Goal: Information Seeking & Learning: Check status

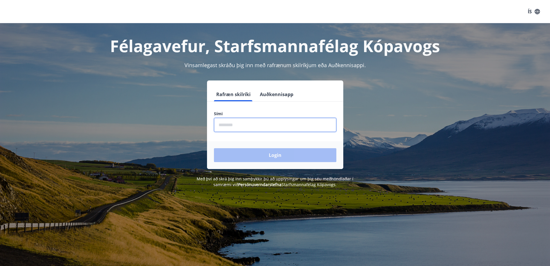
click at [244, 124] on input "phone" at bounding box center [275, 125] width 122 height 14
type input "********"
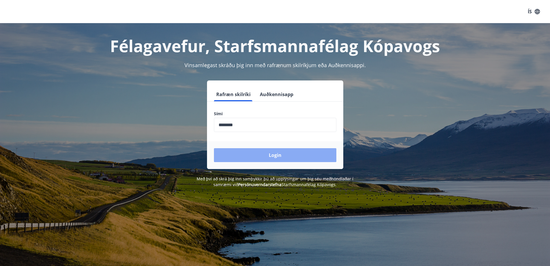
click at [273, 157] on button "Login" at bounding box center [275, 155] width 122 height 14
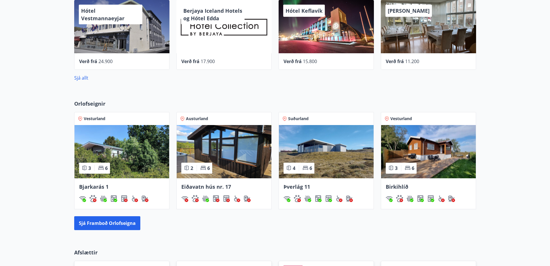
scroll to position [347, 0]
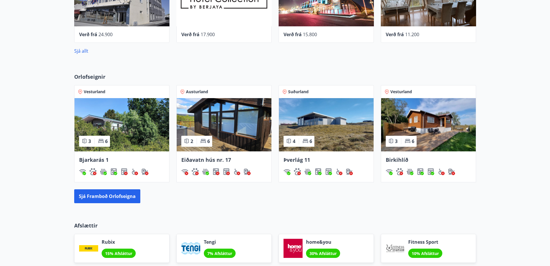
click at [341, 117] on img at bounding box center [326, 124] width 95 height 53
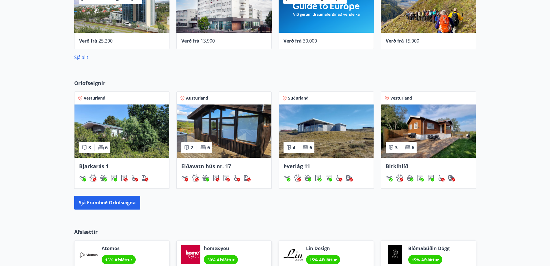
scroll to position [367, 0]
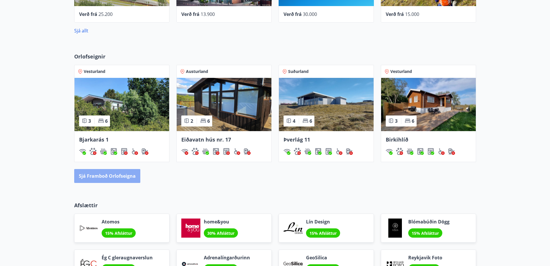
click at [129, 175] on button "Sjá framboð orlofseigna" at bounding box center [107, 176] width 66 height 14
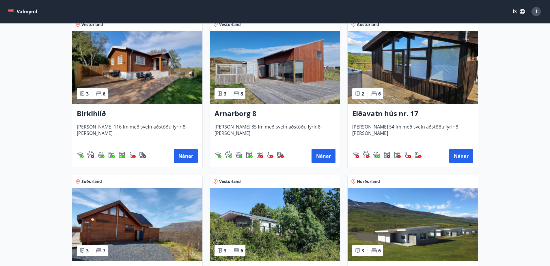
scroll to position [202, 0]
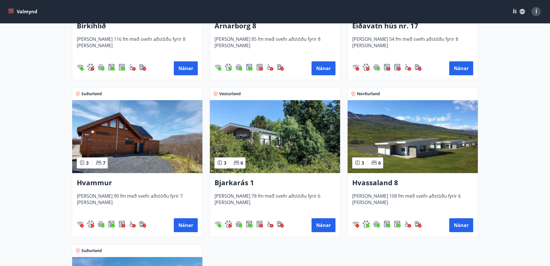
click at [101, 183] on h3 "Hvammur" at bounding box center [137, 182] width 121 height 10
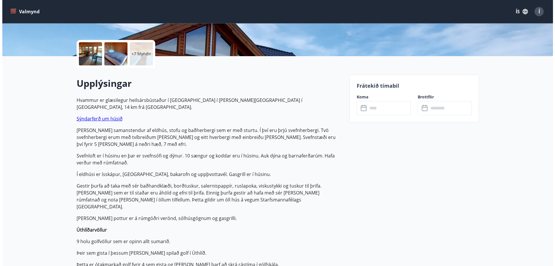
scroll to position [116, 0]
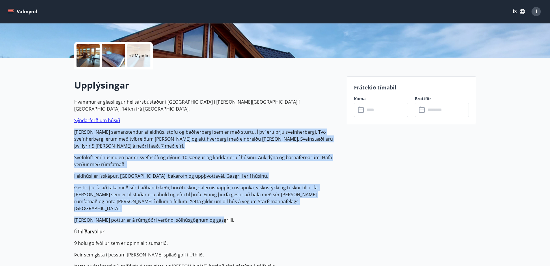
drag, startPoint x: 72, startPoint y: 124, endPoint x: 242, endPoint y: 201, distance: 186.8
copy p "[PERSON_NAME] samanstendur af eldhús, stofu og baðherbergi sem er með sturtu. Í…"
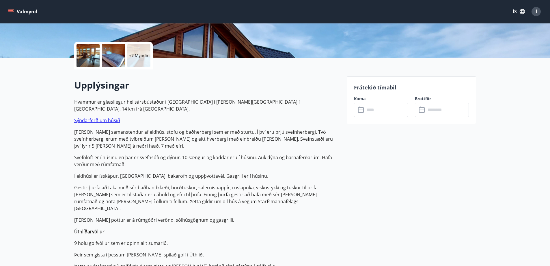
click at [282, 80] on h2 "Upplýsingar" at bounding box center [207, 85] width 266 height 13
click at [133, 49] on div "+7 Myndir" at bounding box center [138, 55] width 23 height 23
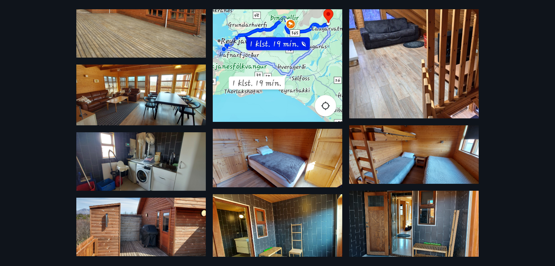
scroll to position [87, 0]
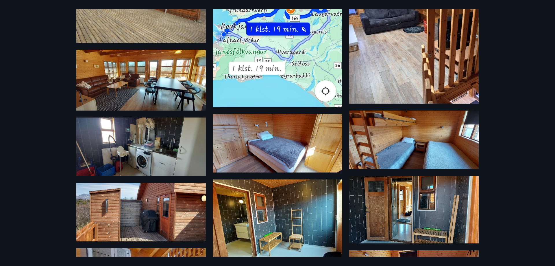
click at [173, 128] on img at bounding box center [140, 146] width 129 height 58
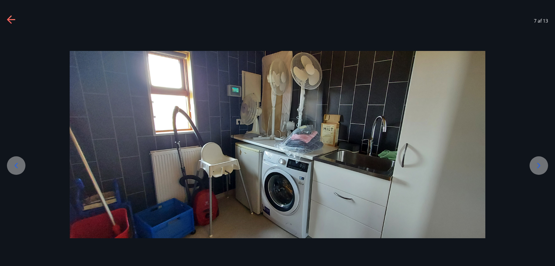
click at [10, 19] on icon at bounding box center [11, 19] width 8 height 1
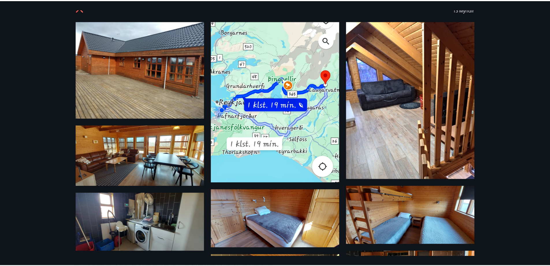
scroll to position [0, 0]
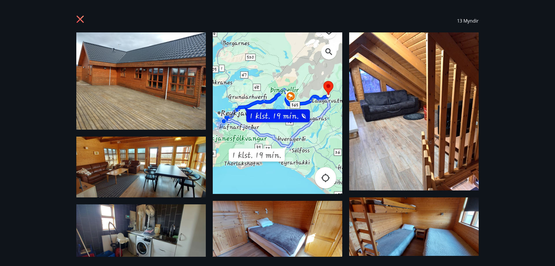
click at [76, 15] on div "13 Myndir" at bounding box center [277, 20] width 416 height 23
click at [77, 16] on icon at bounding box center [80, 19] width 7 height 7
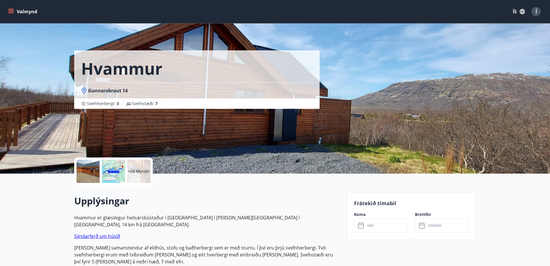
click at [534, 10] on div "Í" at bounding box center [536, 11] width 9 height 9
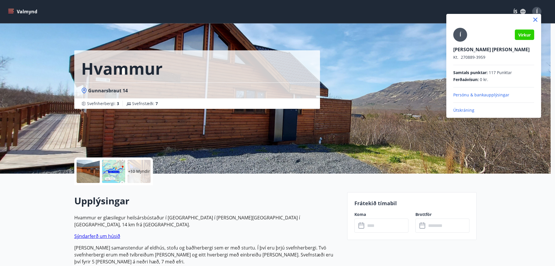
click at [20, 13] on div at bounding box center [277, 133] width 555 height 266
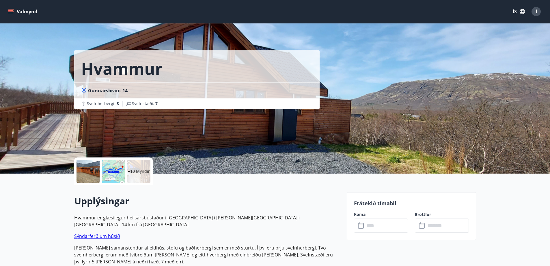
click at [14, 11] on button "Valmynd" at bounding box center [23, 11] width 33 height 10
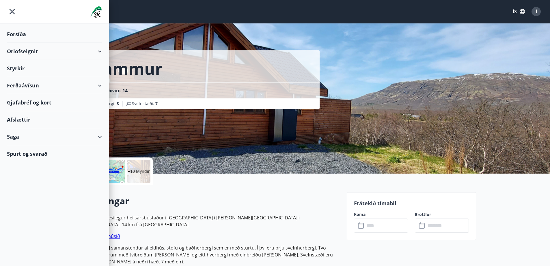
click at [73, 135] on div "Saga" at bounding box center [54, 136] width 95 height 17
click at [24, 185] on div "Punktar" at bounding box center [55, 187] width 86 height 12
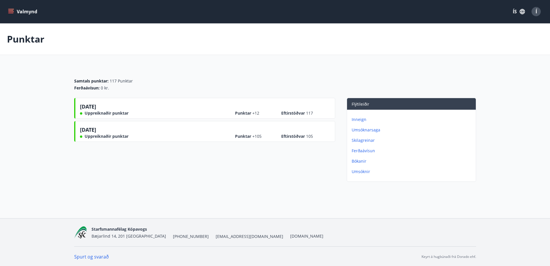
click at [360, 119] on p "Inneign" at bounding box center [413, 119] width 122 height 6
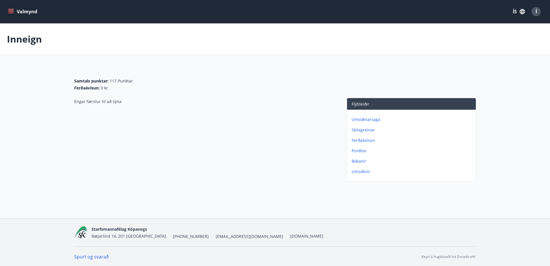
click at [357, 151] on p "Punktar" at bounding box center [413, 151] width 122 height 6
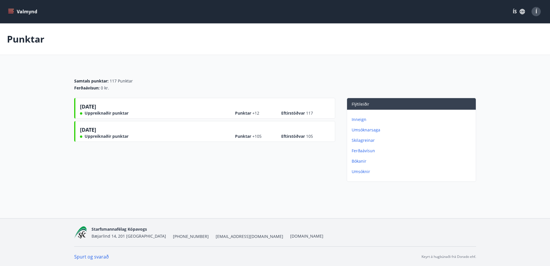
click at [305, 114] on span "Eftirstöðvar 117" at bounding box center [297, 113] width 32 height 6
click at [366, 172] on p "Umsóknir" at bounding box center [413, 171] width 122 height 6
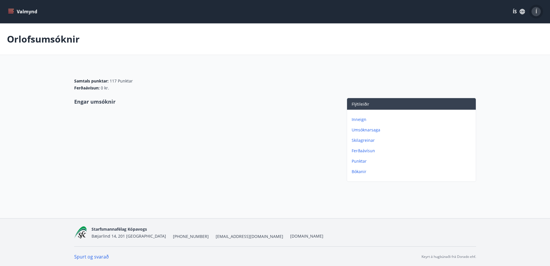
click at [536, 12] on span "Í" at bounding box center [536, 11] width 1 height 6
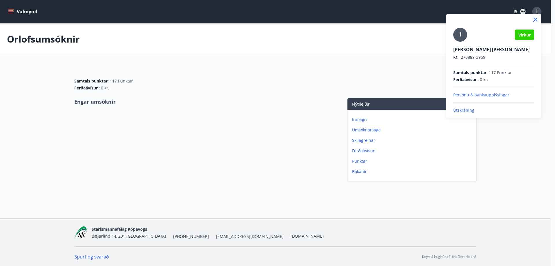
click at [10, 10] on div at bounding box center [277, 133] width 555 height 266
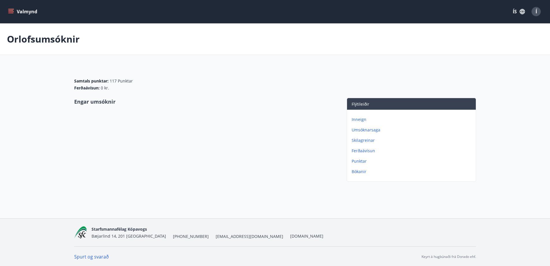
click at [13, 11] on icon "menu" at bounding box center [11, 12] width 6 height 6
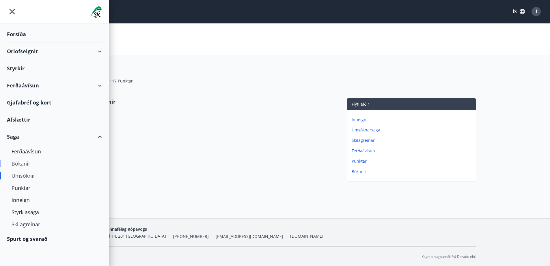
click at [18, 163] on div "Bókanir" at bounding box center [55, 163] width 86 height 12
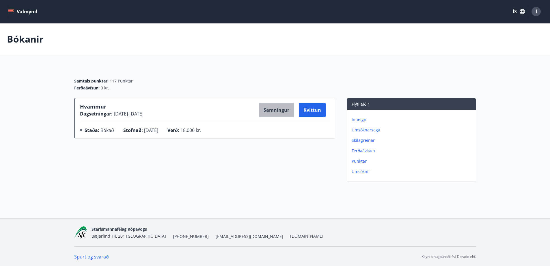
click at [282, 109] on button "Samningur" at bounding box center [277, 110] width 36 height 14
